Goal: Book appointment/travel/reservation

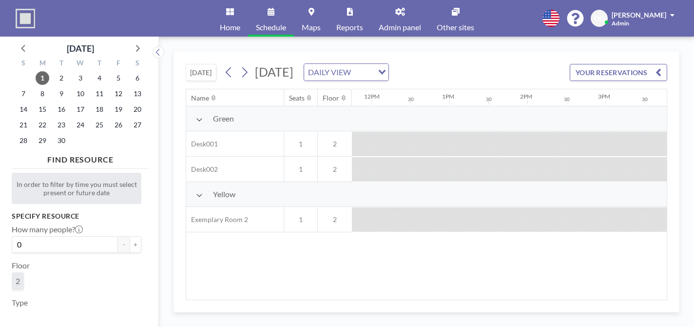
scroll to position [0, 919]
click at [393, 13] on link "Admin panel" at bounding box center [400, 18] width 58 height 37
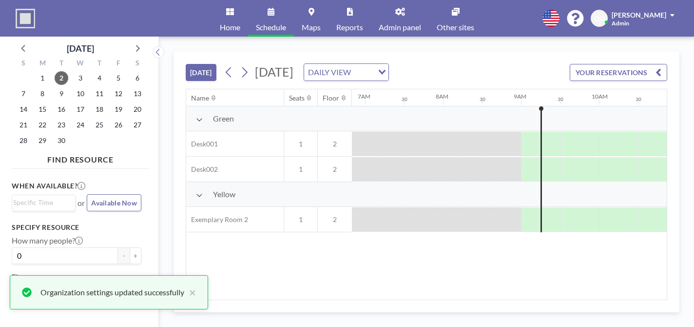
scroll to position [0, 539]
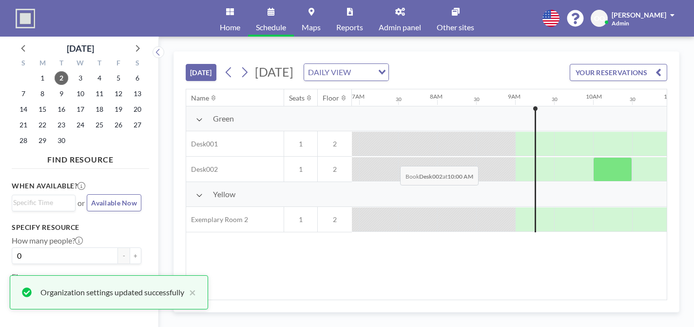
click at [594, 157] on div at bounding box center [613, 169] width 39 height 24
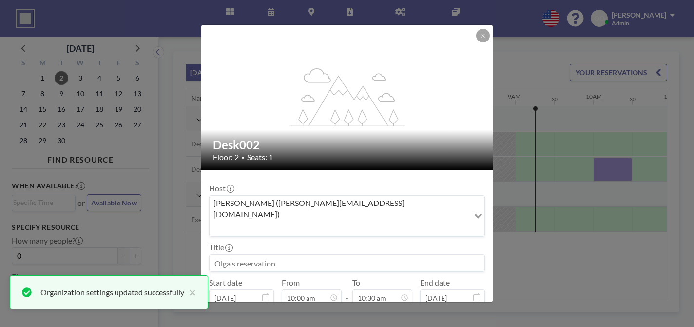
scroll to position [73, 0]
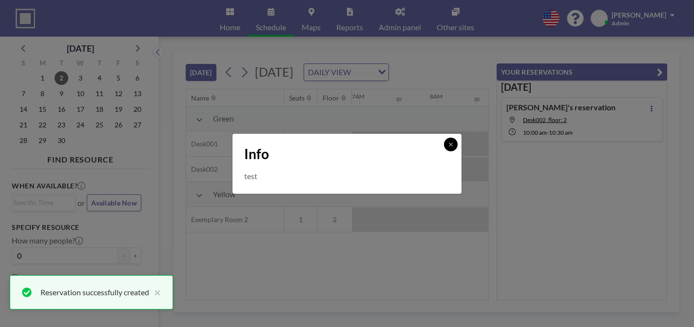
click at [448, 147] on icon at bounding box center [451, 144] width 6 height 6
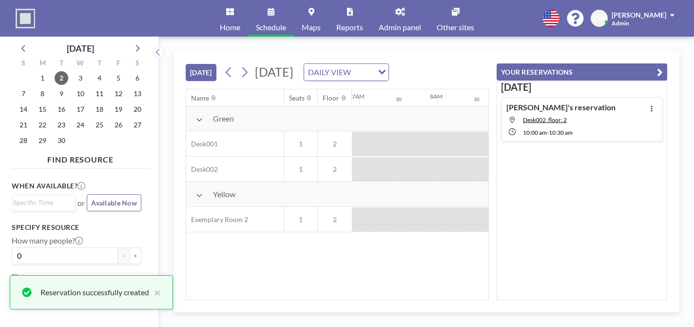
click at [664, 63] on button "YOUR RESERVATIONS" at bounding box center [582, 71] width 171 height 17
